Goal: Transaction & Acquisition: Purchase product/service

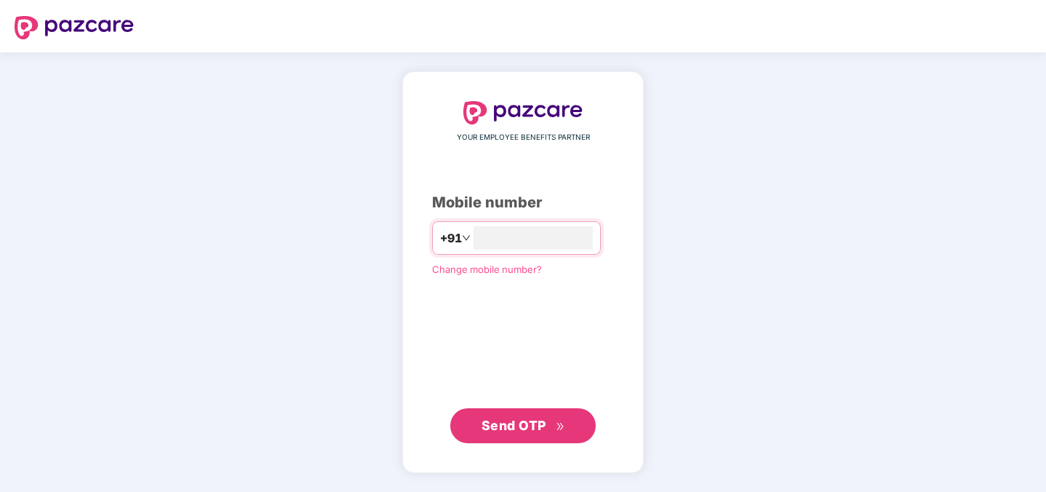
type input "**********"
click at [535, 416] on span "Send OTP" at bounding box center [524, 425] width 84 height 20
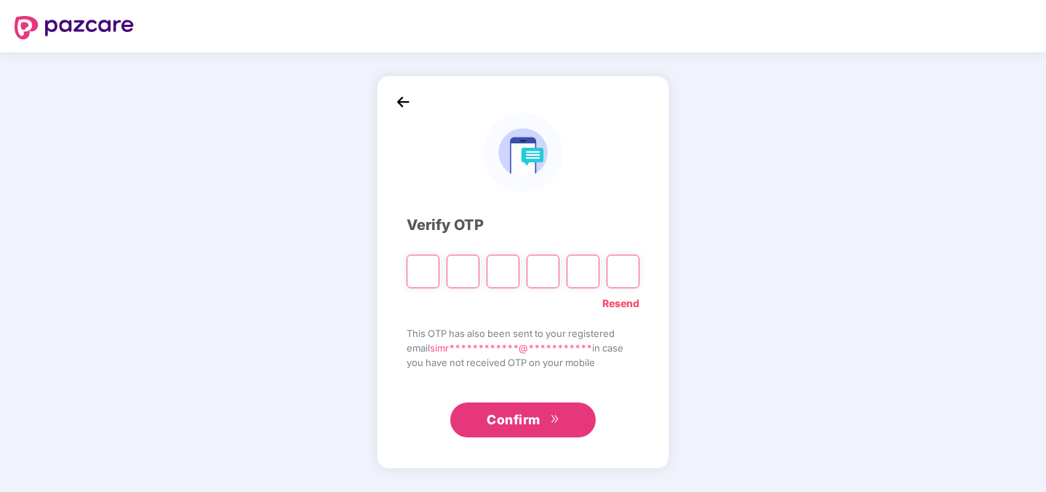
type input "*"
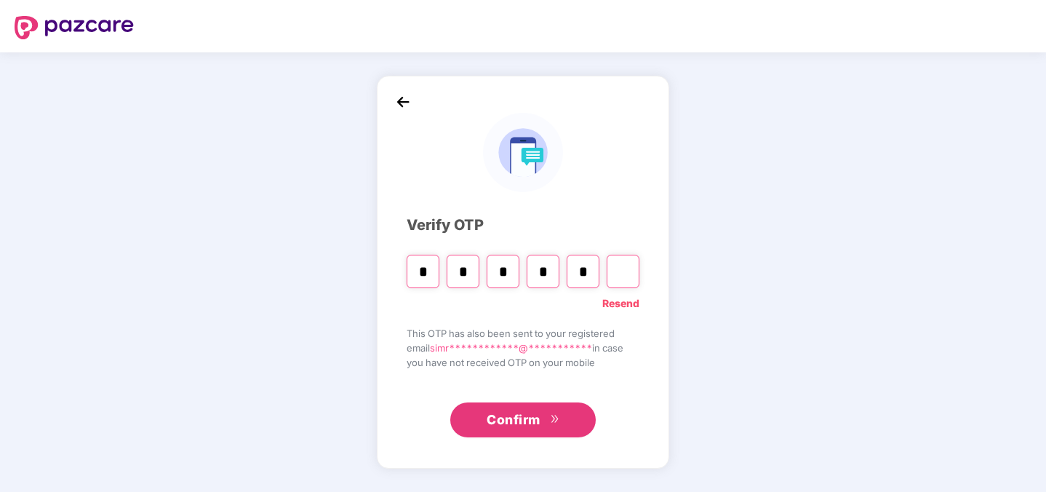
type input "*"
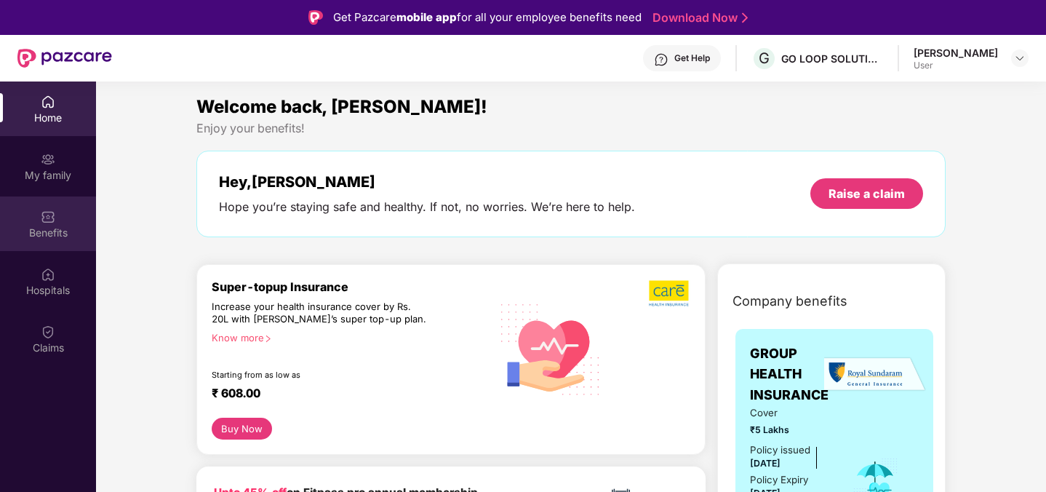
click at [63, 230] on div "Benefits" at bounding box center [48, 232] width 96 height 15
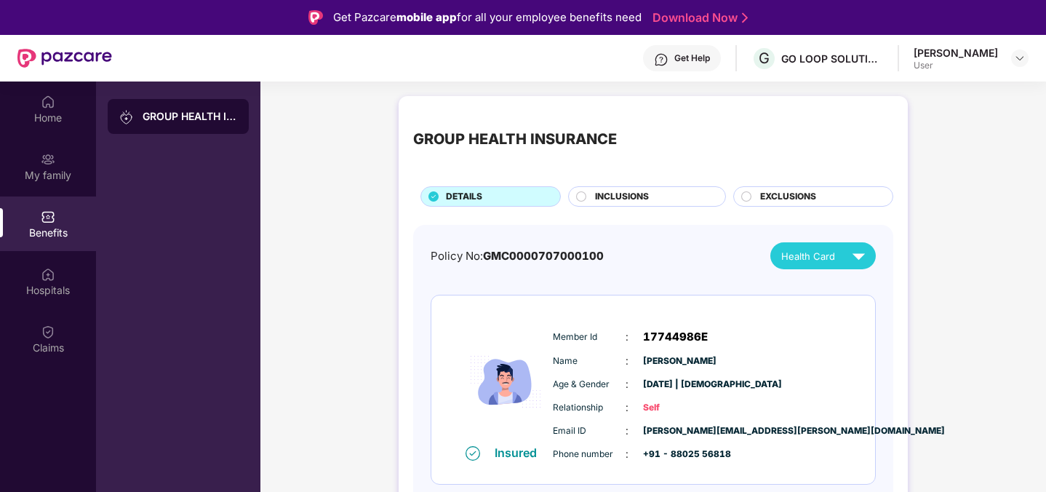
click at [653, 195] on div "INCLUSIONS" at bounding box center [653, 198] width 130 height 16
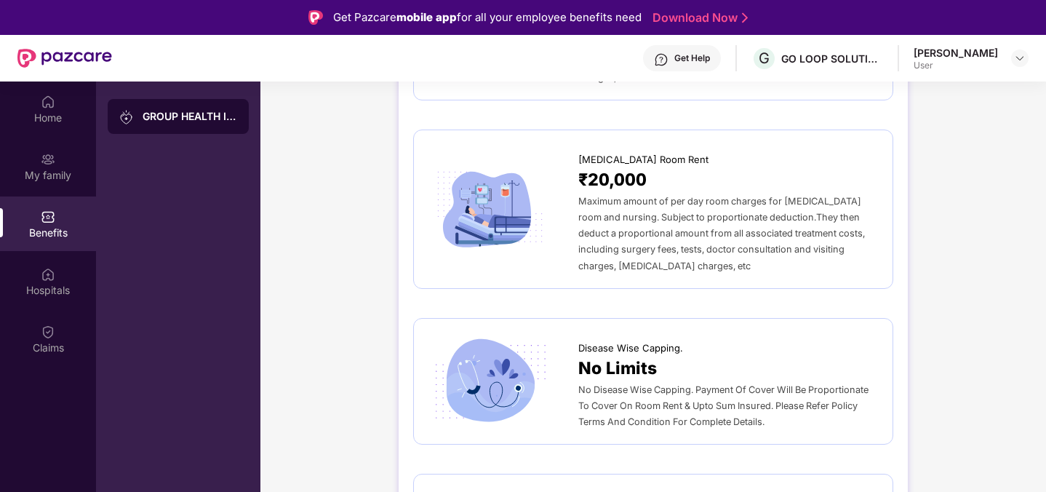
scroll to position [448, 0]
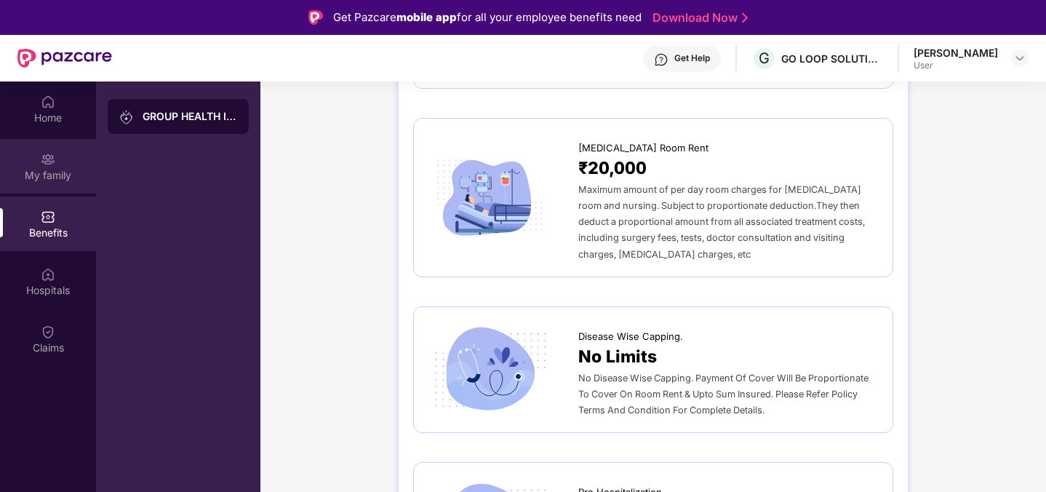
click at [65, 166] on div "My family" at bounding box center [48, 166] width 96 height 55
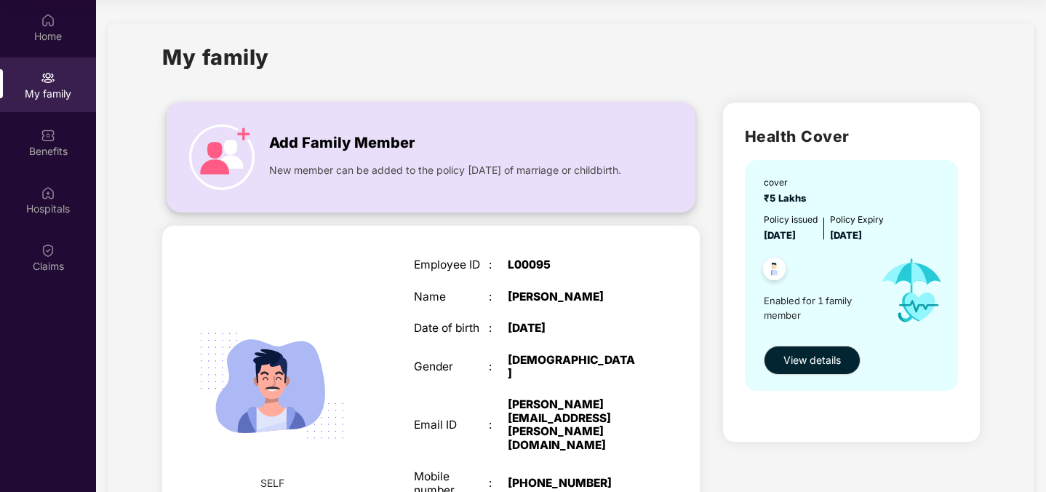
click at [258, 159] on div "Add Family Member New member can be added to the policy [DATE] of marriage or c…" at bounding box center [430, 157] width 527 height 80
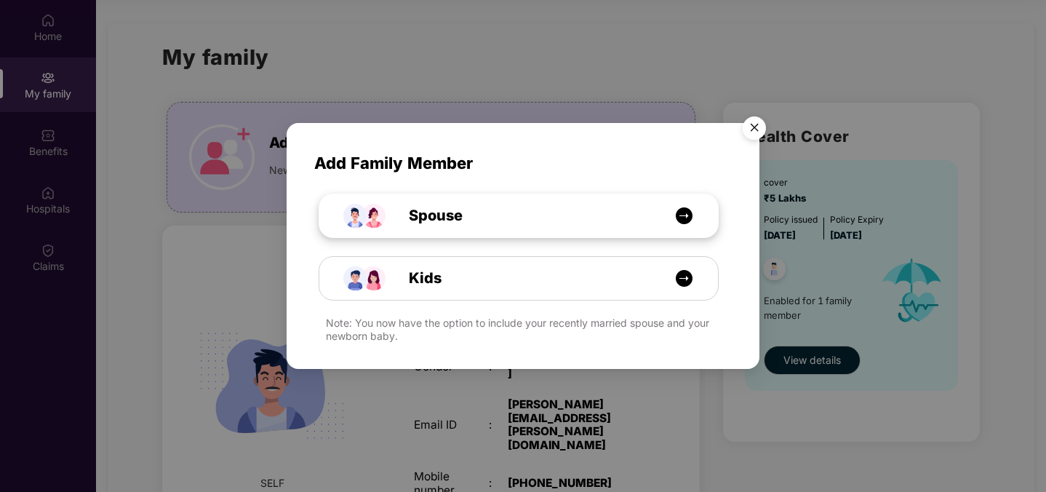
click at [414, 212] on span "Spouse" at bounding box center [419, 215] width 87 height 23
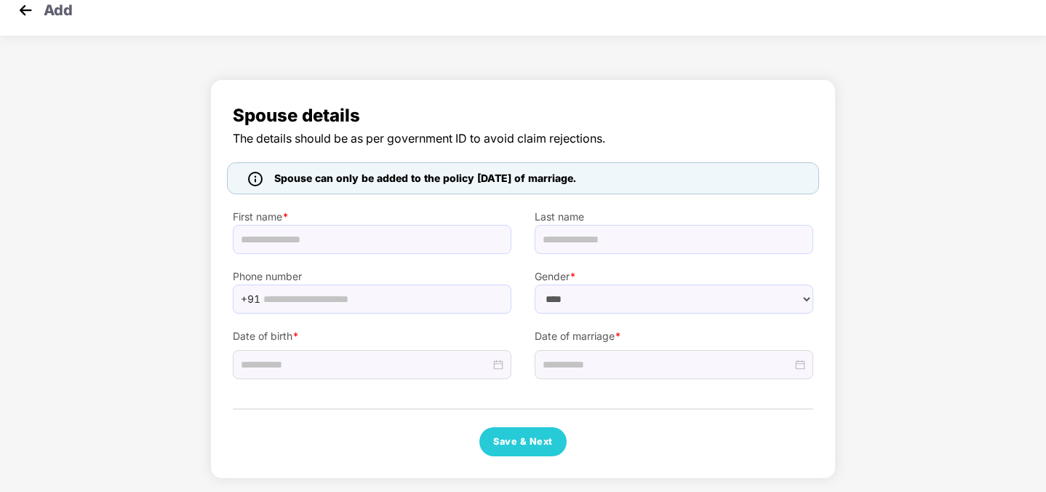
select select "******"
click at [567, 287] on select "****** **** ******" at bounding box center [674, 298] width 279 height 29
click at [23, 11] on img at bounding box center [26, 10] width 22 height 22
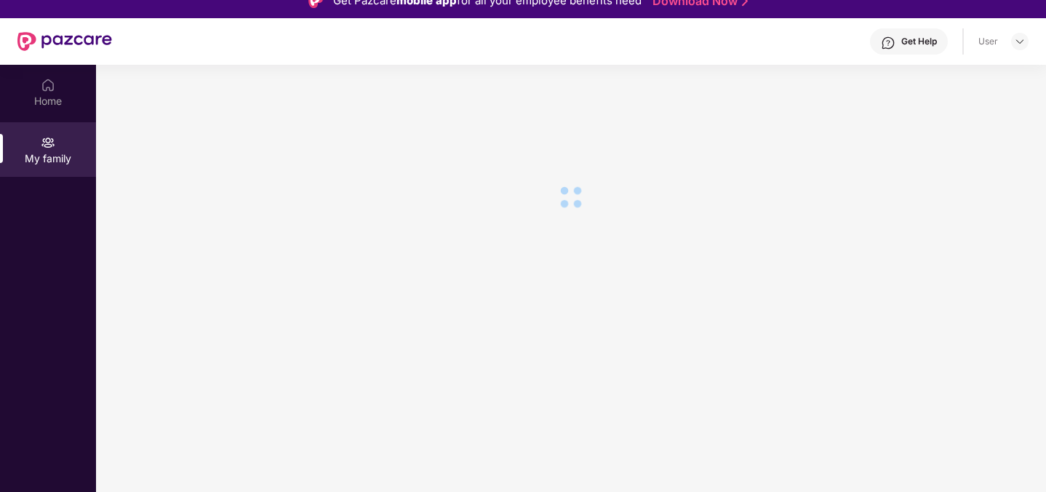
scroll to position [81, 0]
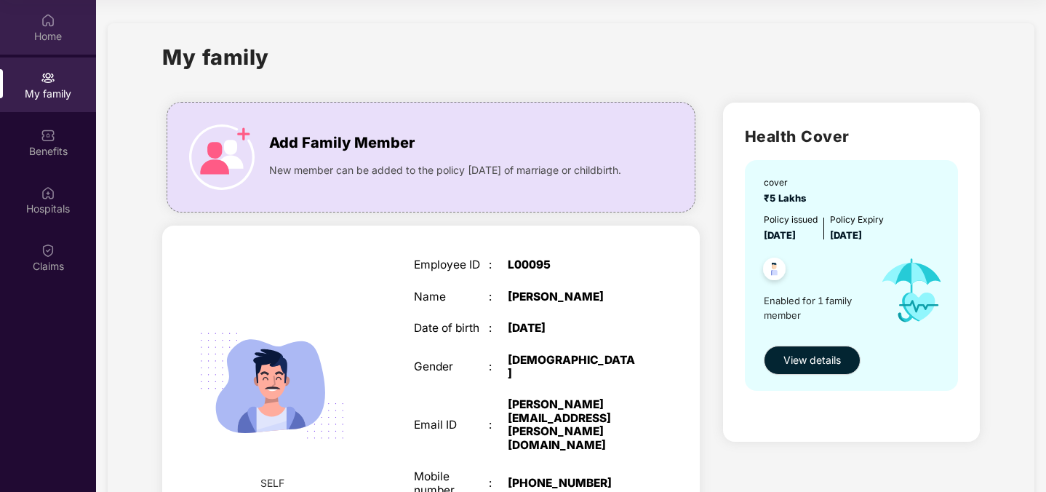
click at [39, 8] on div "Home" at bounding box center [48, 27] width 96 height 55
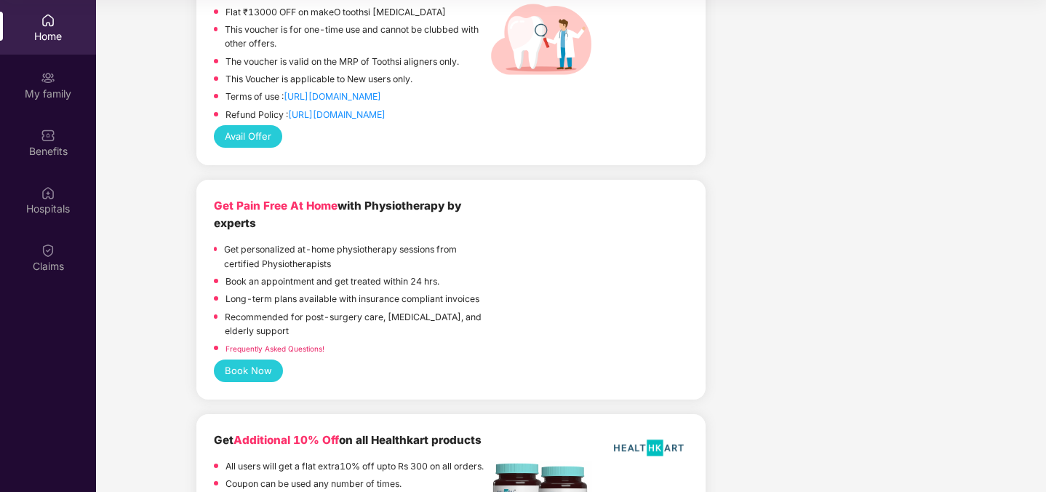
scroll to position [3376, 0]
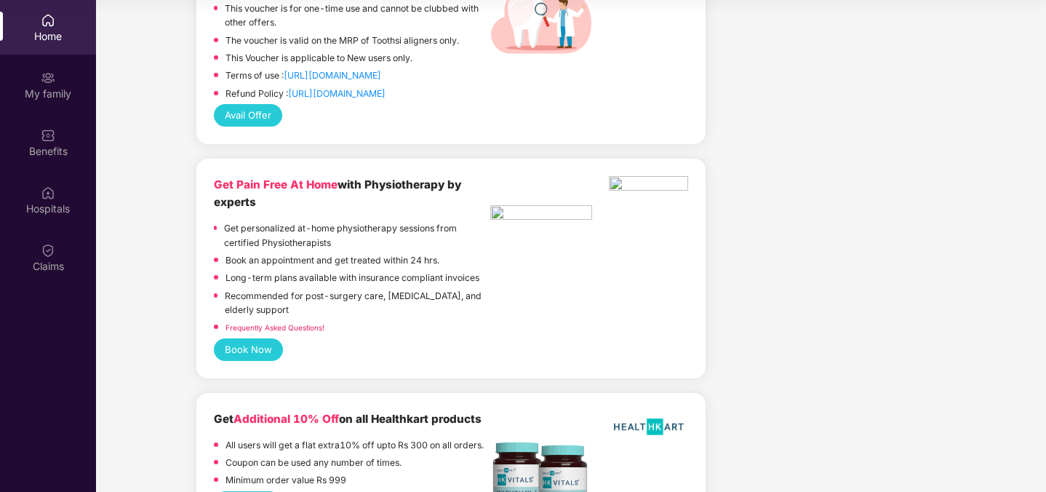
click at [239, 344] on button "Book Now" at bounding box center [248, 349] width 69 height 23
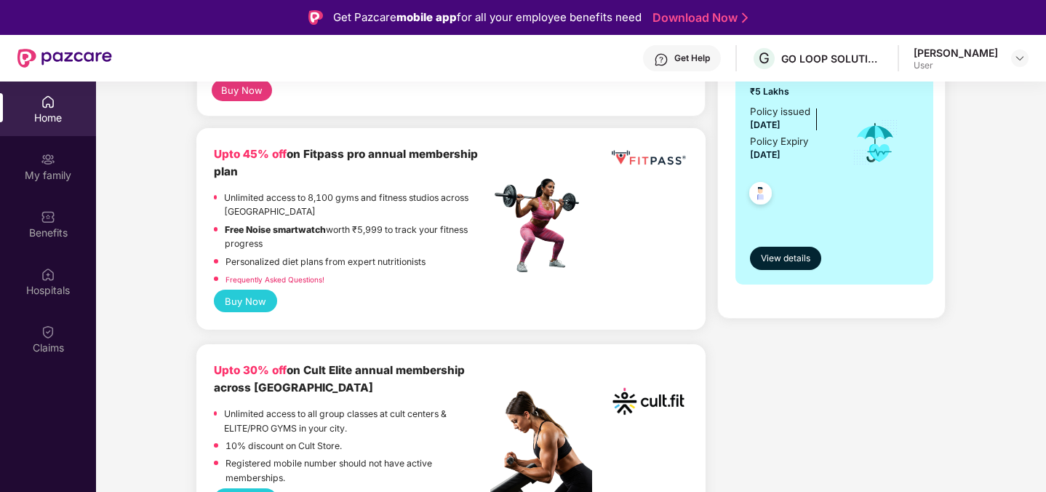
scroll to position [410, 0]
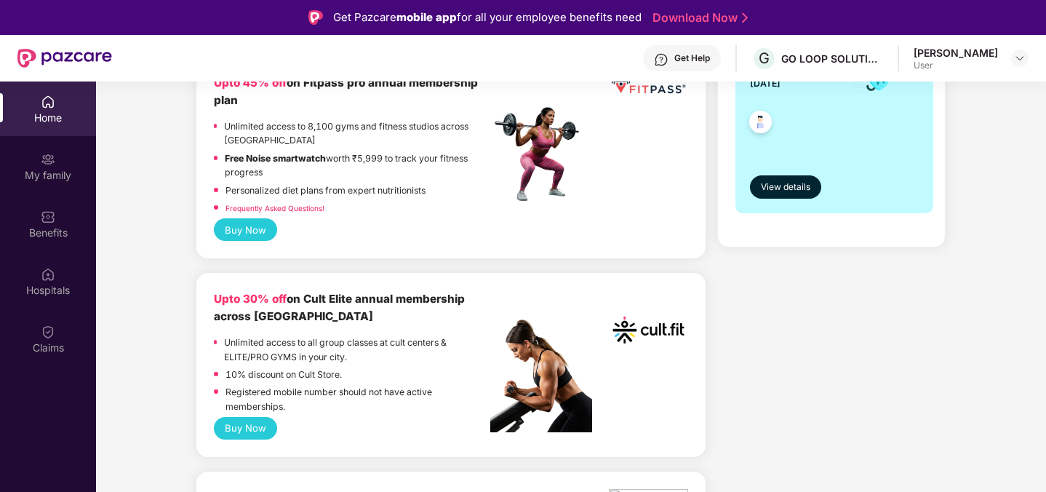
click at [263, 423] on button "Buy Now" at bounding box center [245, 428] width 63 height 23
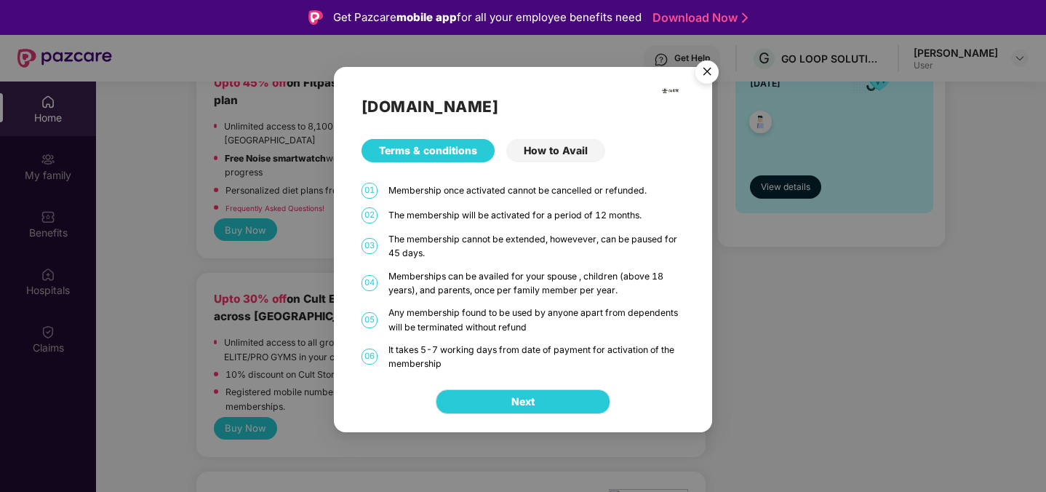
click at [526, 153] on div "How to Avail" at bounding box center [555, 150] width 99 height 23
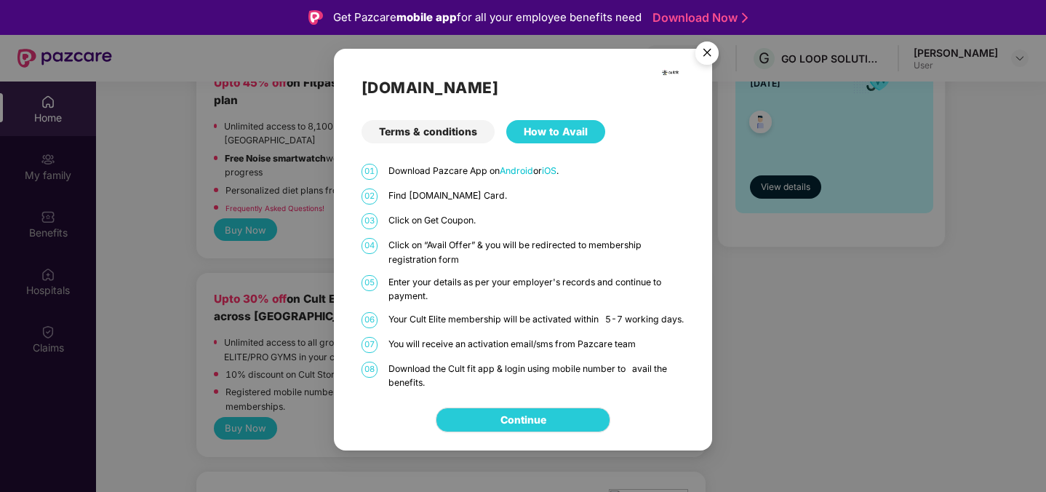
click at [469, 312] on p "Your Cult Elite membership will be activated within 5-7 working days." at bounding box center [536, 319] width 297 height 14
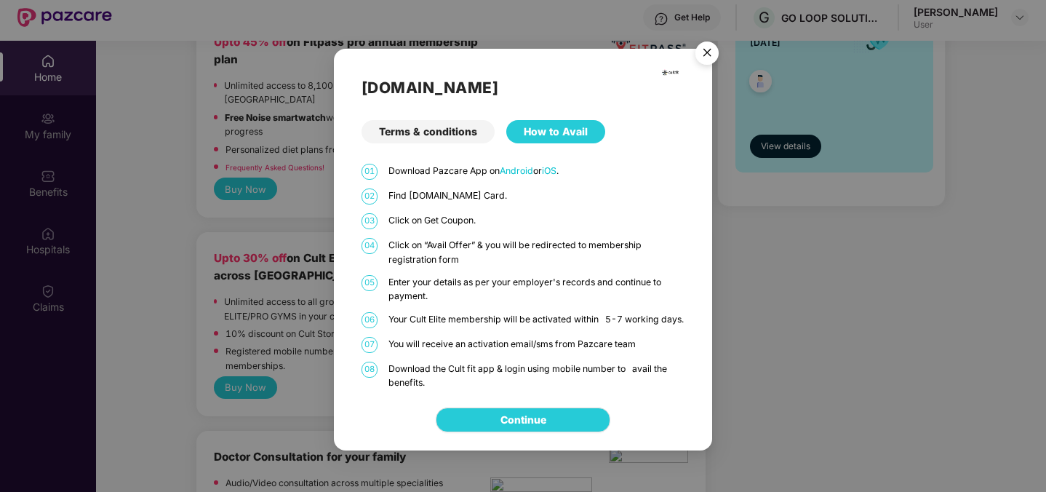
scroll to position [81, 0]
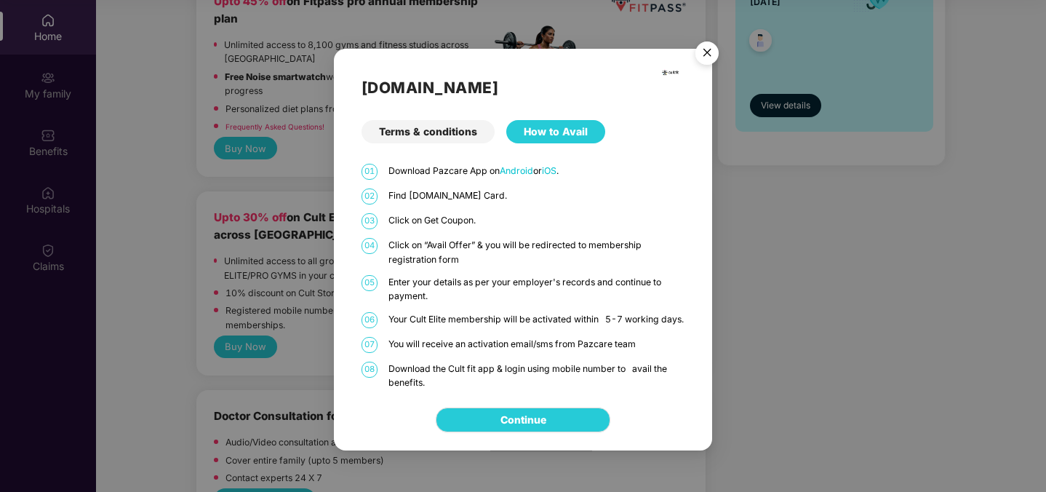
click at [439, 123] on div "Terms & conditions" at bounding box center [428, 131] width 133 height 23
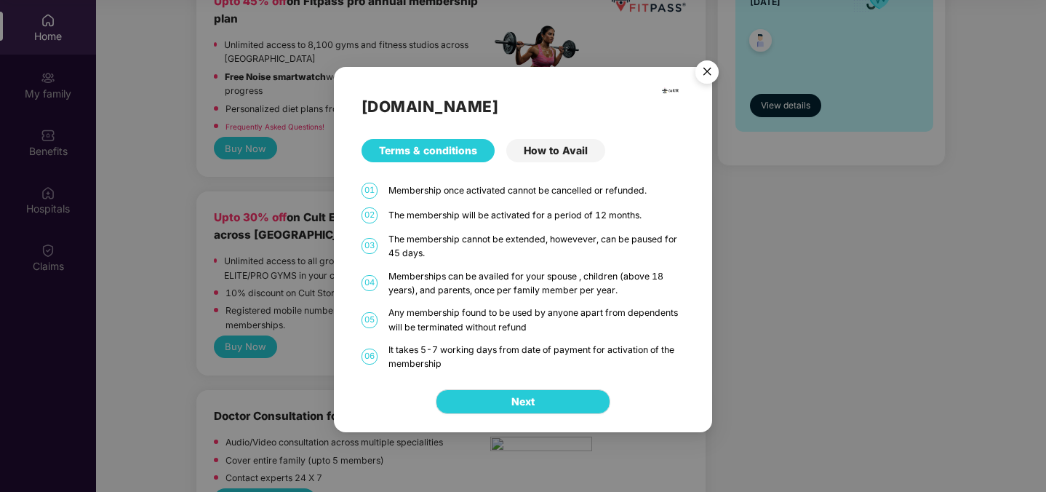
click at [548, 161] on div "How to Avail" at bounding box center [555, 150] width 99 height 23
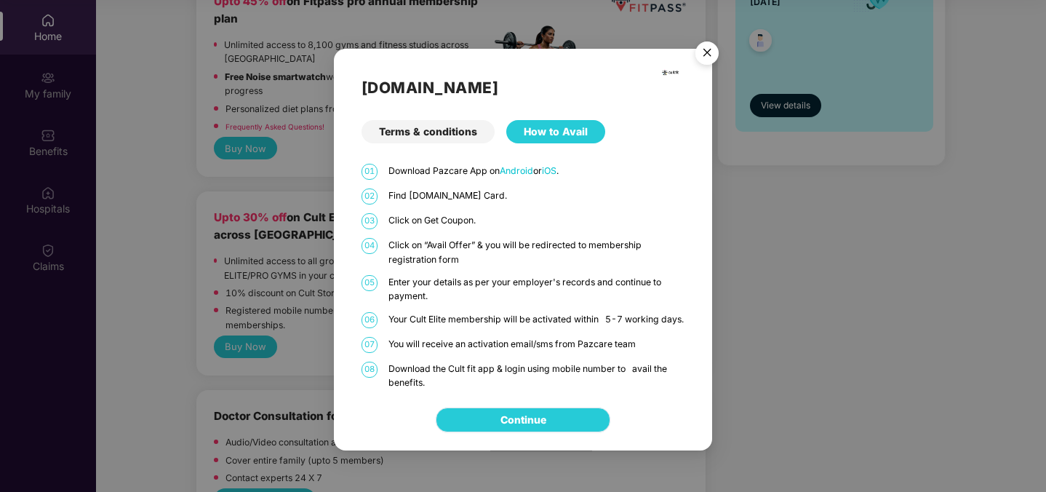
click at [506, 420] on link "Continue" at bounding box center [523, 420] width 46 height 16
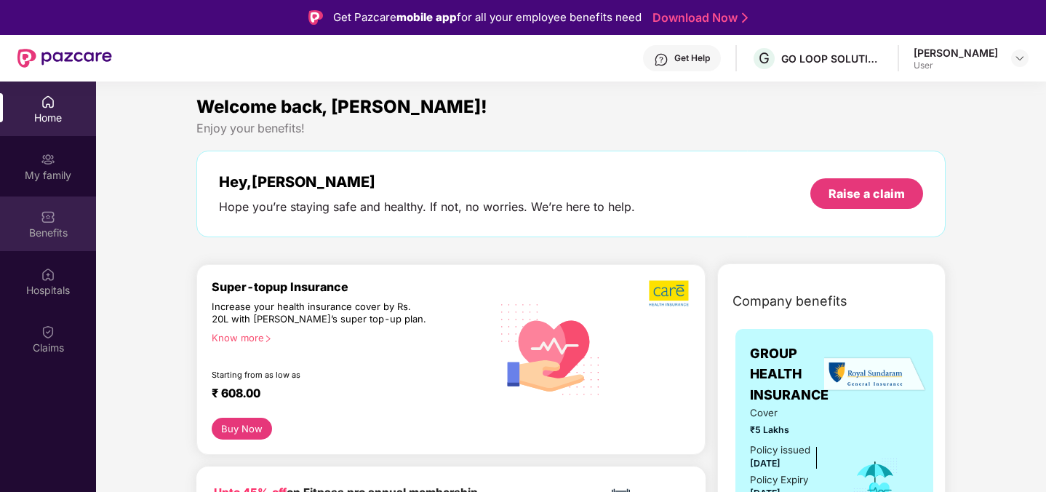
click at [53, 231] on div "Benefits" at bounding box center [48, 232] width 96 height 15
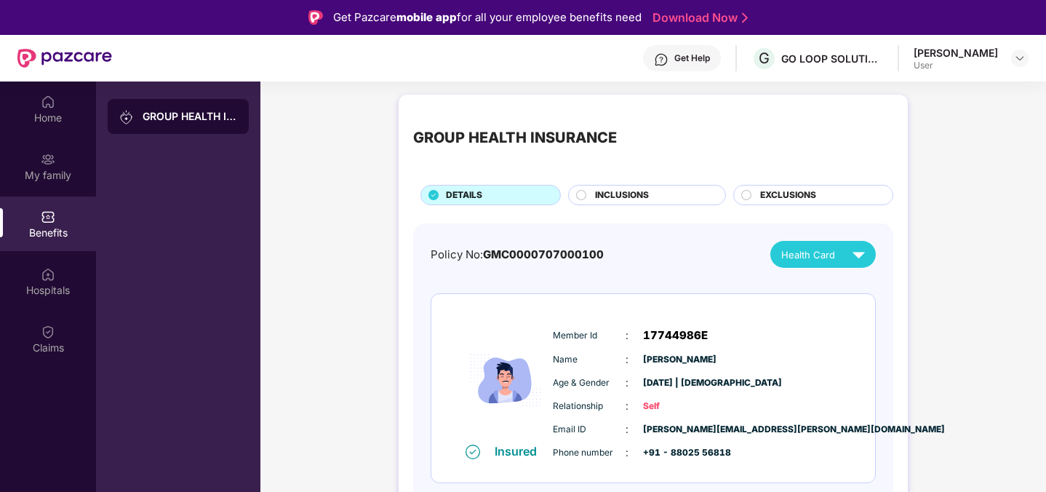
scroll to position [81, 0]
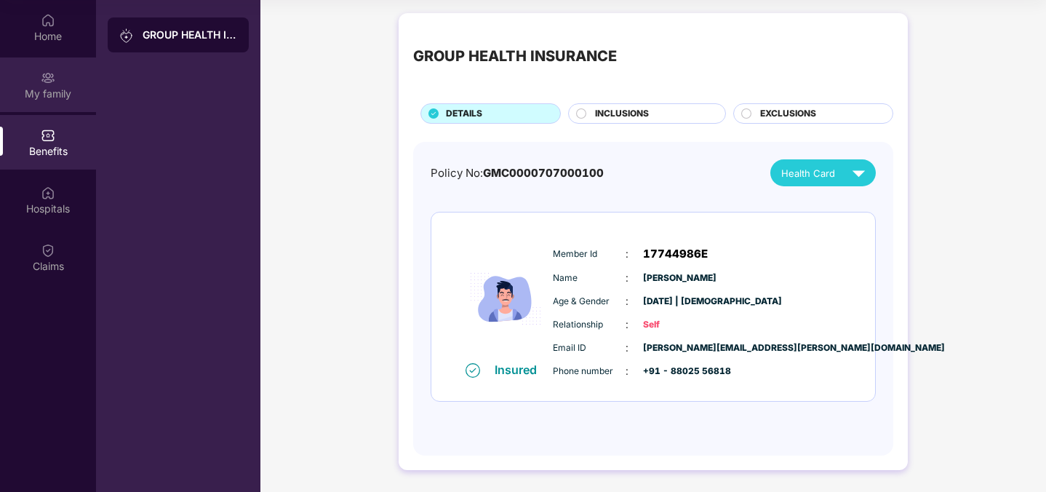
click at [63, 81] on div "My family" at bounding box center [48, 84] width 96 height 55
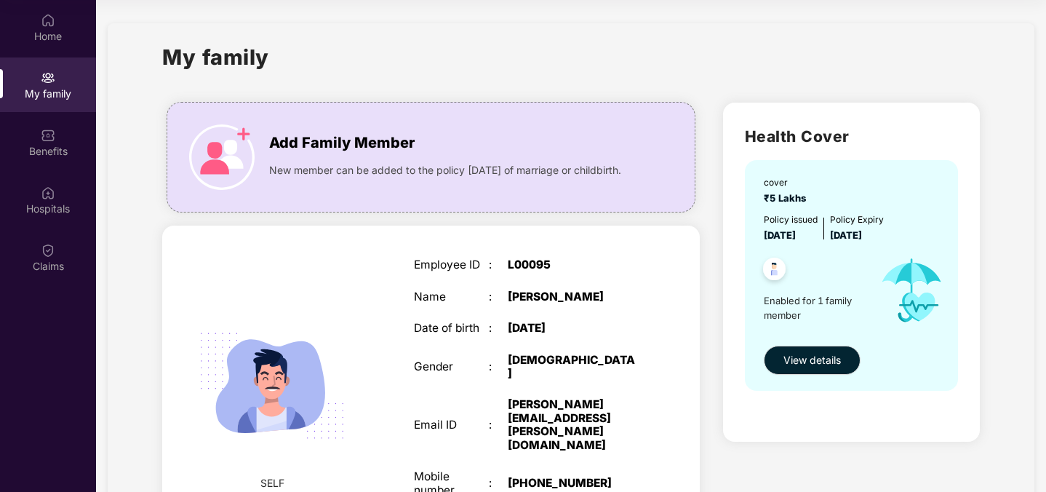
click at [56, 75] on div "My family" at bounding box center [48, 84] width 96 height 55
click at [46, 19] on img at bounding box center [48, 20] width 15 height 15
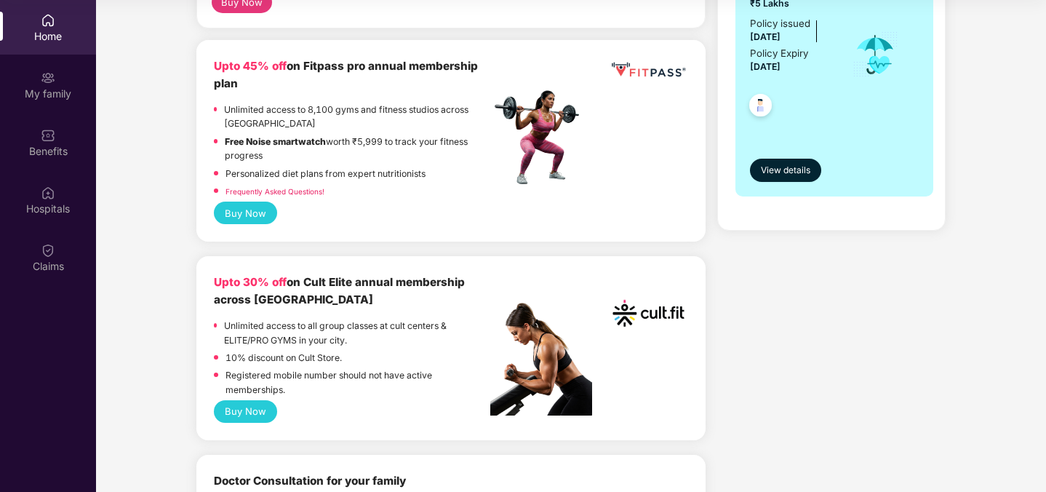
scroll to position [307, 0]
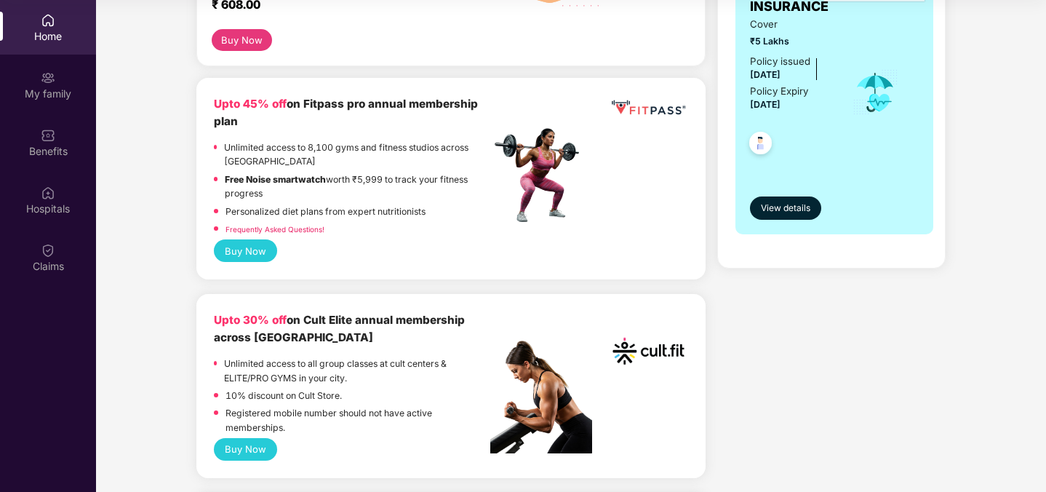
click at [259, 257] on button "Buy Now" at bounding box center [245, 250] width 63 height 23
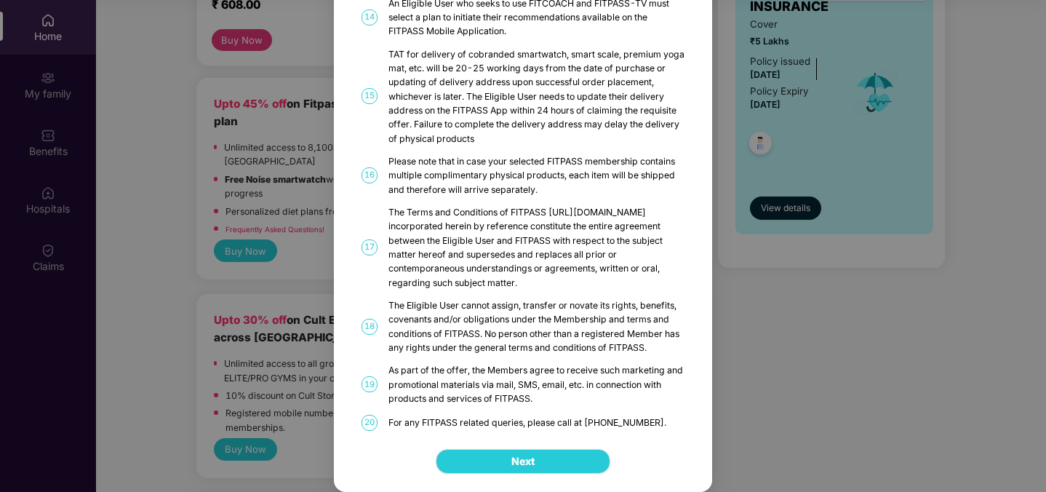
scroll to position [0, 0]
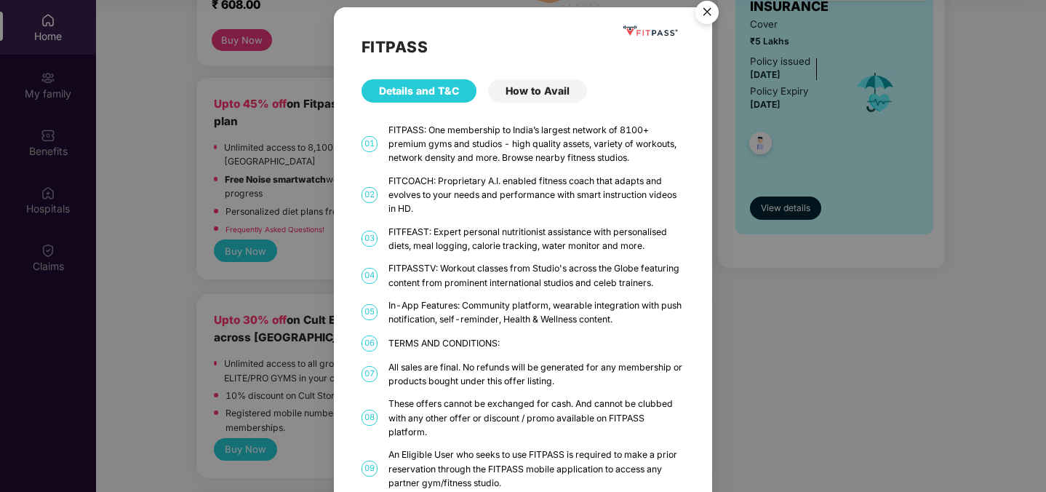
click at [331, 116] on div "FITPASS Details and T&C How to Avail 01 FITPASS: One membership to India’s larg…" at bounding box center [523, 246] width 1046 height 492
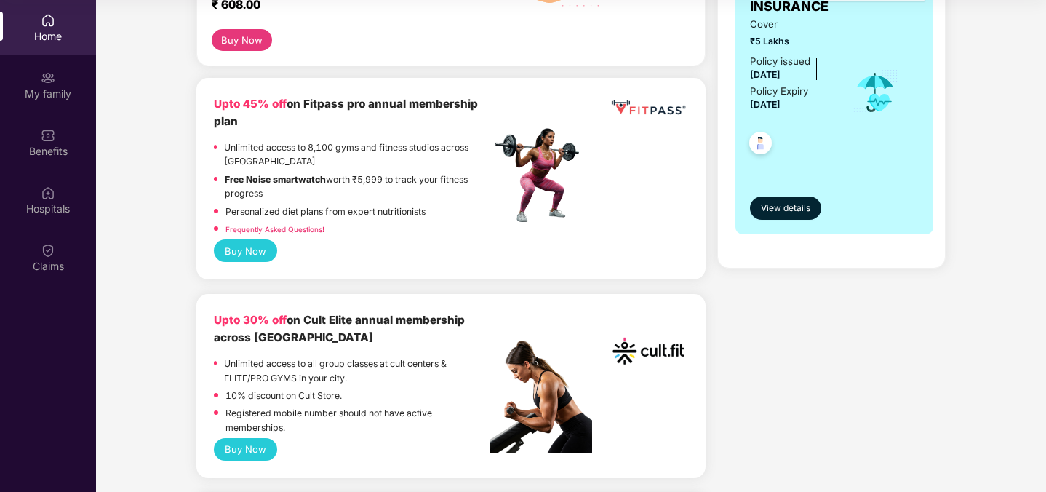
click at [270, 243] on button "Buy Now" at bounding box center [245, 250] width 63 height 23
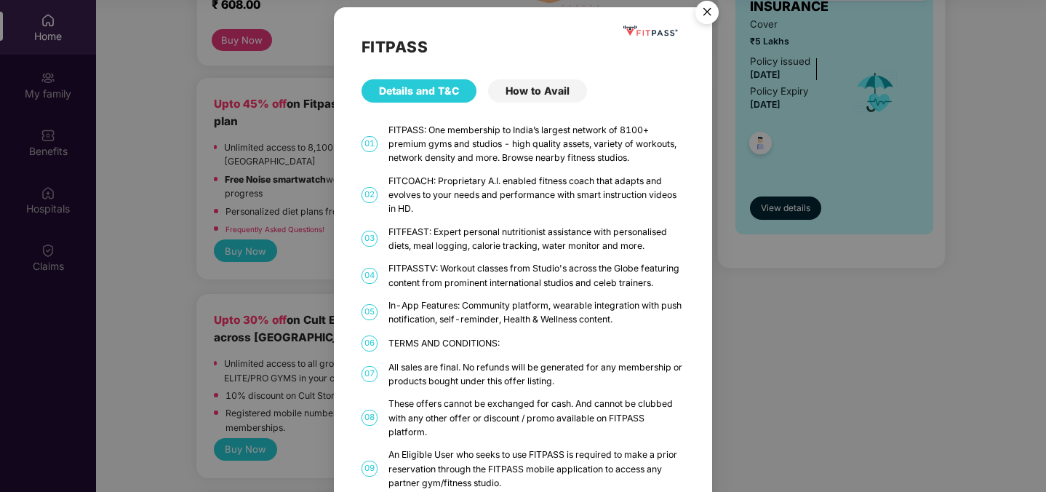
click at [527, 97] on div "How to Avail" at bounding box center [537, 90] width 99 height 23
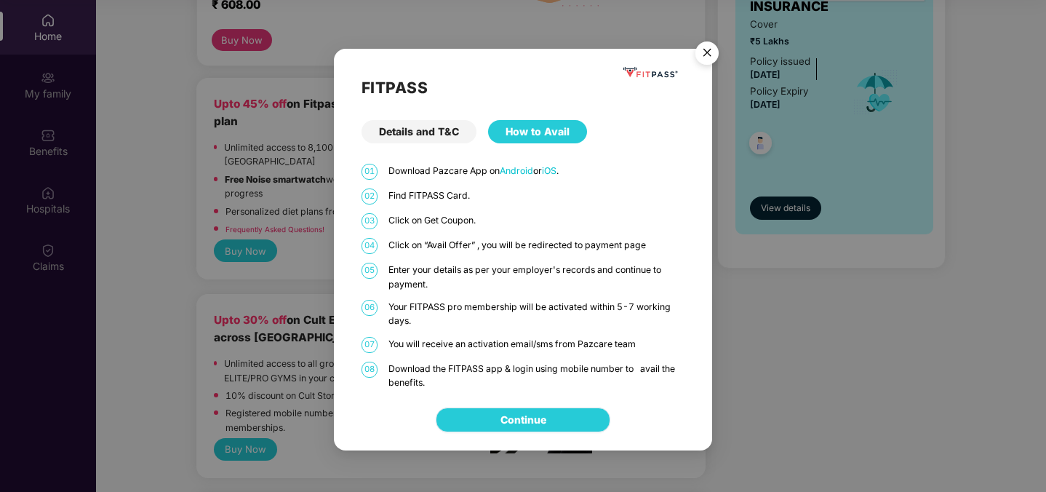
click at [507, 428] on link "Continue" at bounding box center [523, 420] width 46 height 16
click at [450, 130] on div "Details and T&C" at bounding box center [419, 131] width 115 height 23
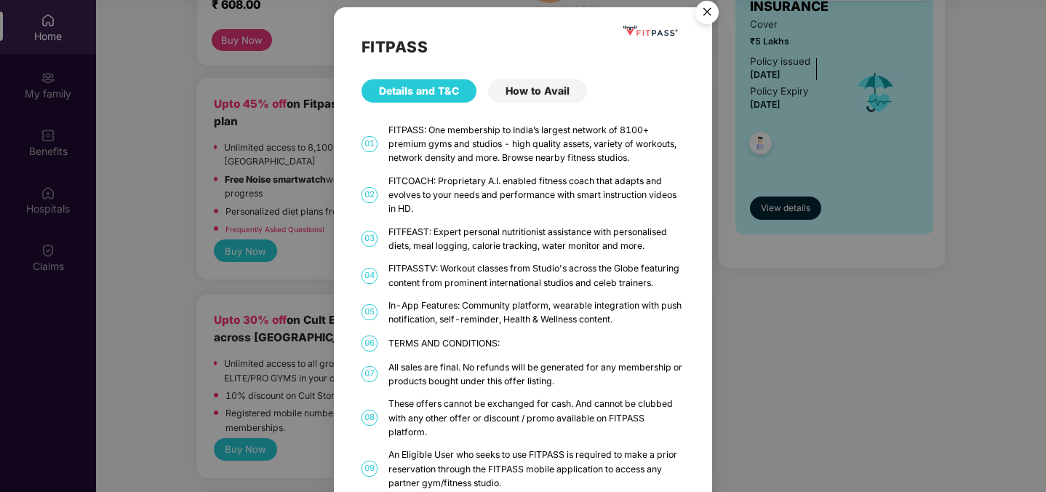
click at [266, 113] on div "FITPASS Details and T&C How to Avail 01 FITPASS: One membership to India’s larg…" at bounding box center [523, 246] width 1046 height 492
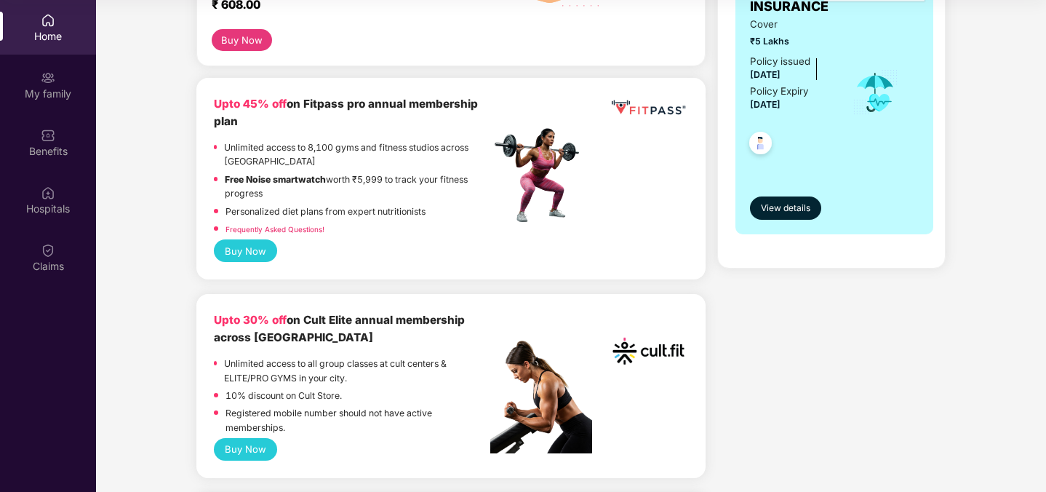
click at [292, 232] on link "Frequently Asked Questions!" at bounding box center [274, 229] width 99 height 9
